Goal: Book appointment/travel/reservation

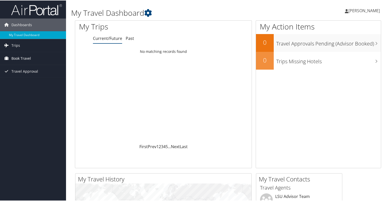
click at [27, 55] on span "Book Travel" at bounding box center [21, 58] width 20 height 13
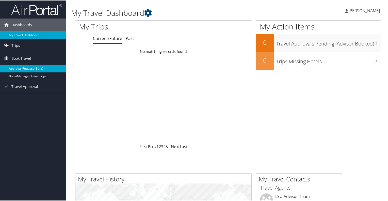
click at [29, 69] on link "Approval Request (Beta)" at bounding box center [33, 68] width 66 height 8
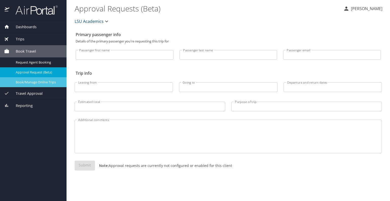
click at [33, 83] on span "Book/Manage Online Trips" at bounding box center [38, 82] width 45 height 5
click at [42, 83] on span "Book/Manage Online Trips" at bounding box center [38, 82] width 45 height 5
